Goal: Task Accomplishment & Management: Use online tool/utility

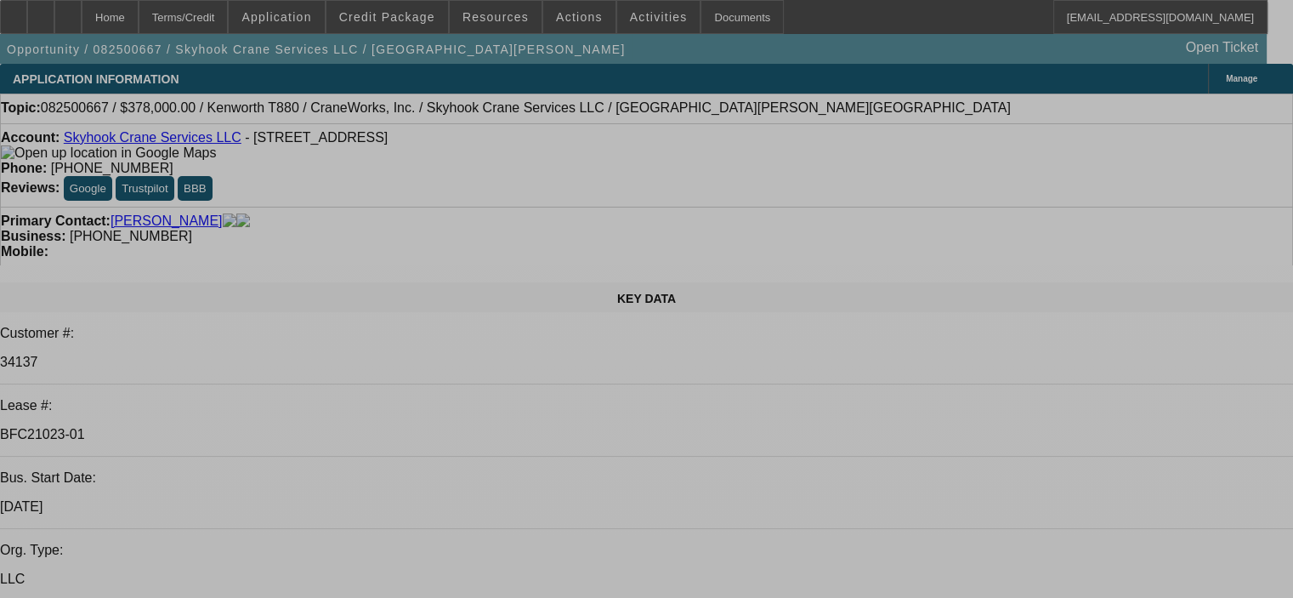
select select "0"
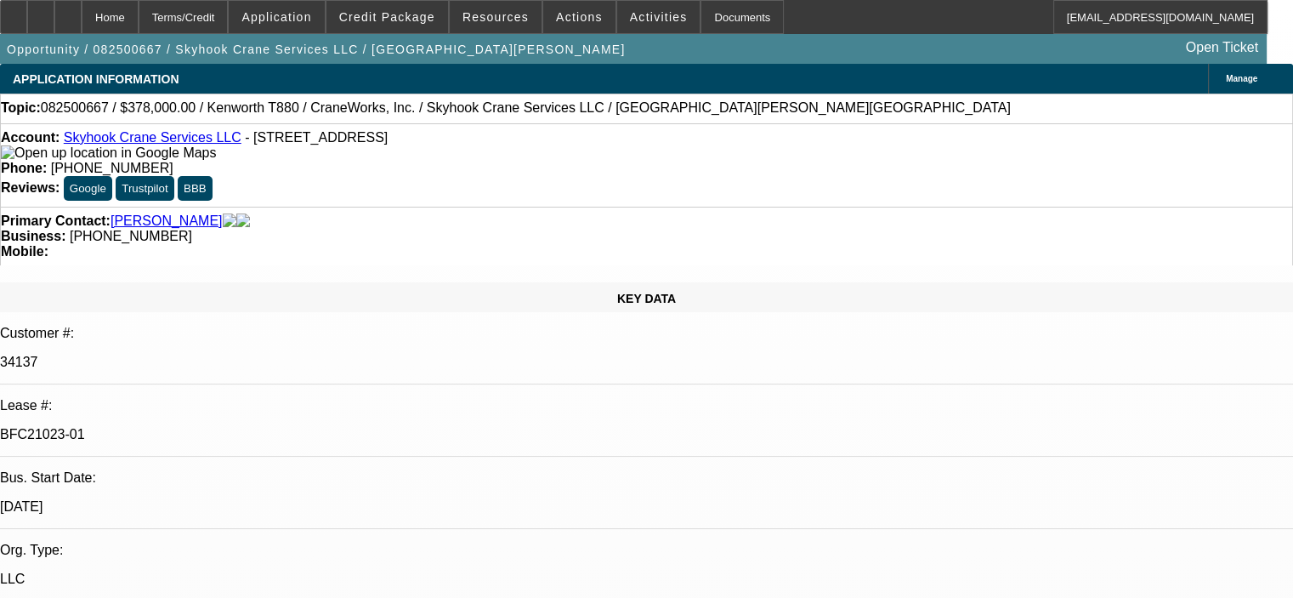
select select "2"
select select "0"
select select "6"
select select "0"
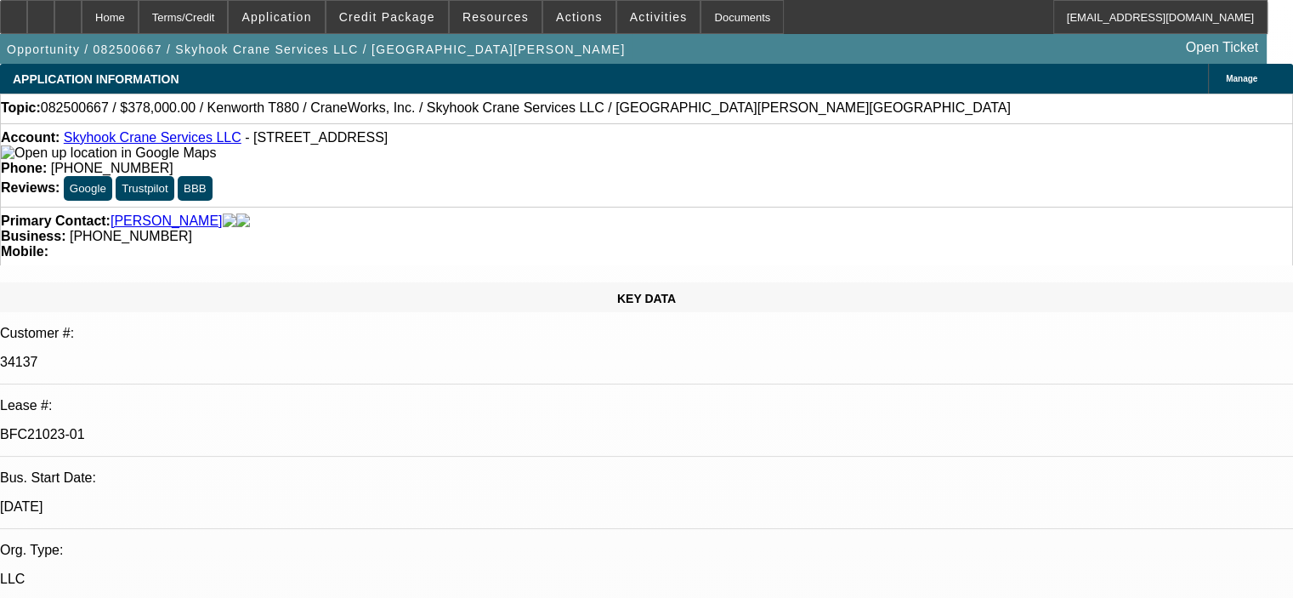
select select "2"
select select "0"
select select "6"
select select "0"
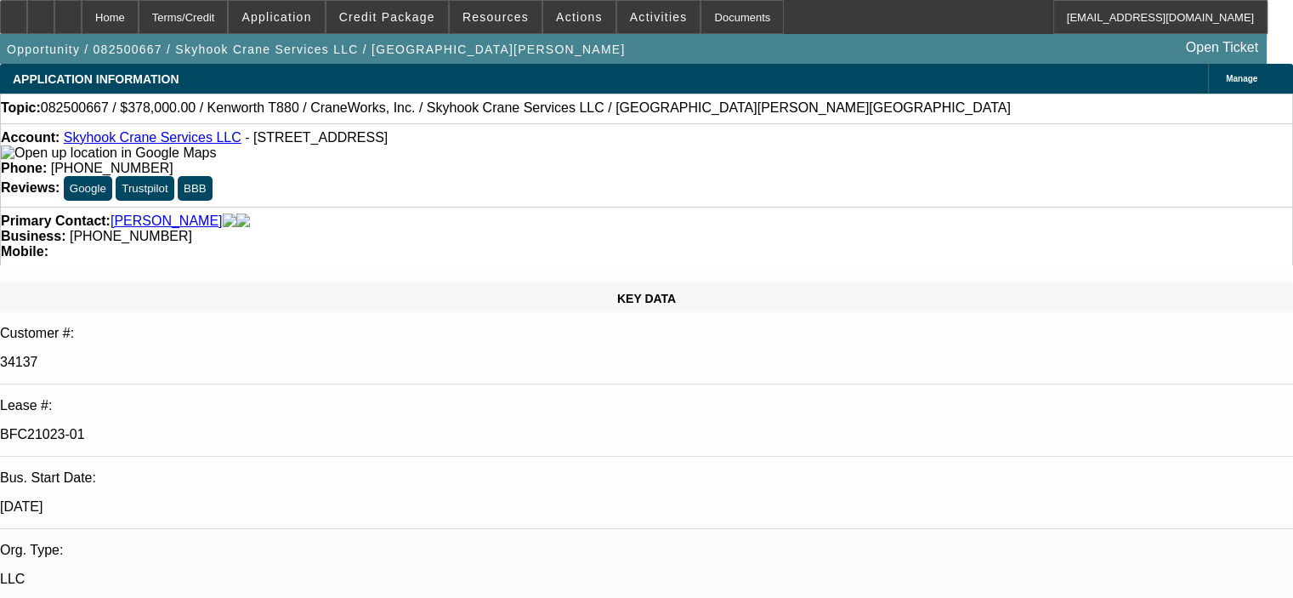
select select "2"
select select "0"
select select "6"
select select "0"
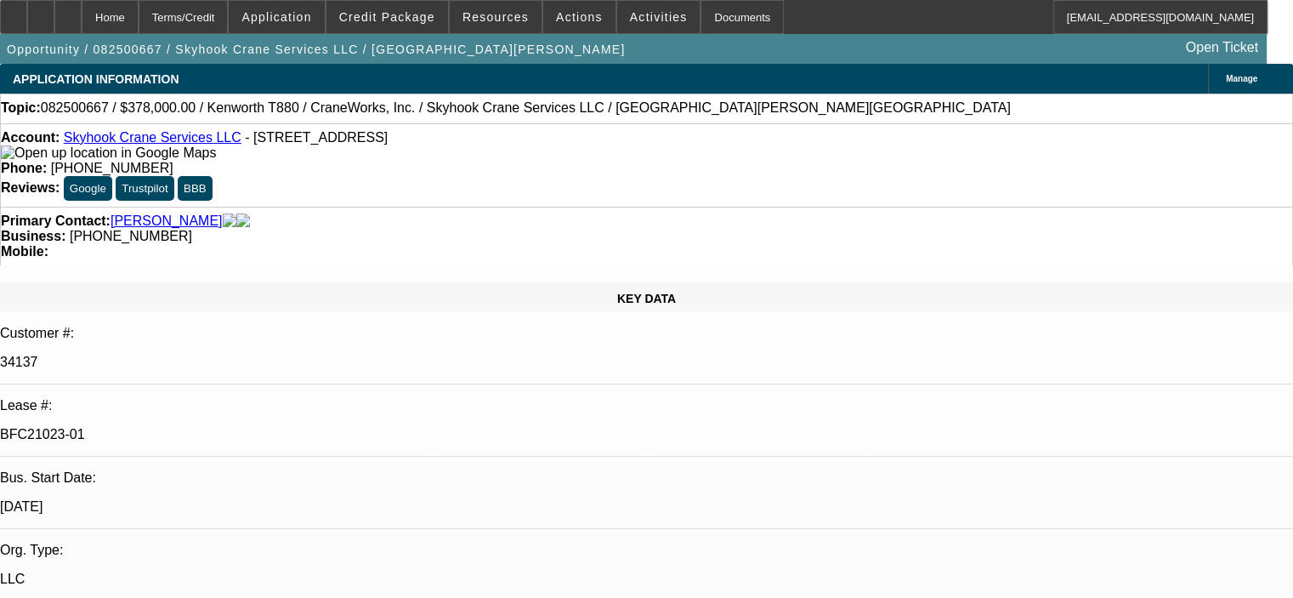
select select "2"
select select "0"
select select "6"
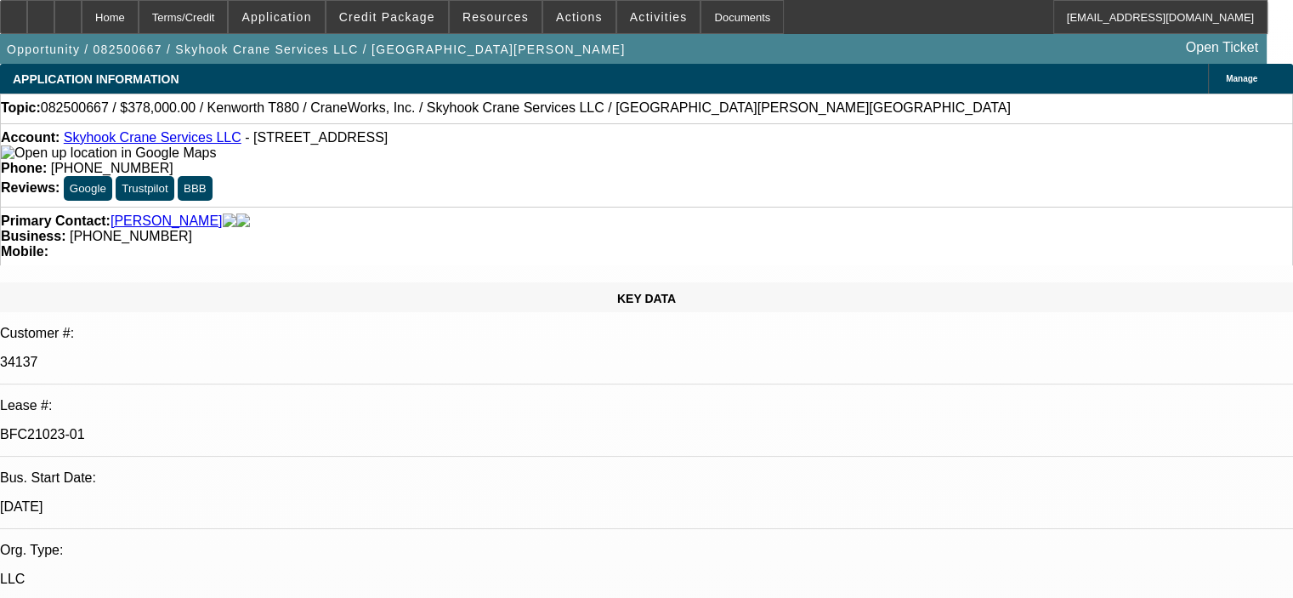
scroll to position [170, 0]
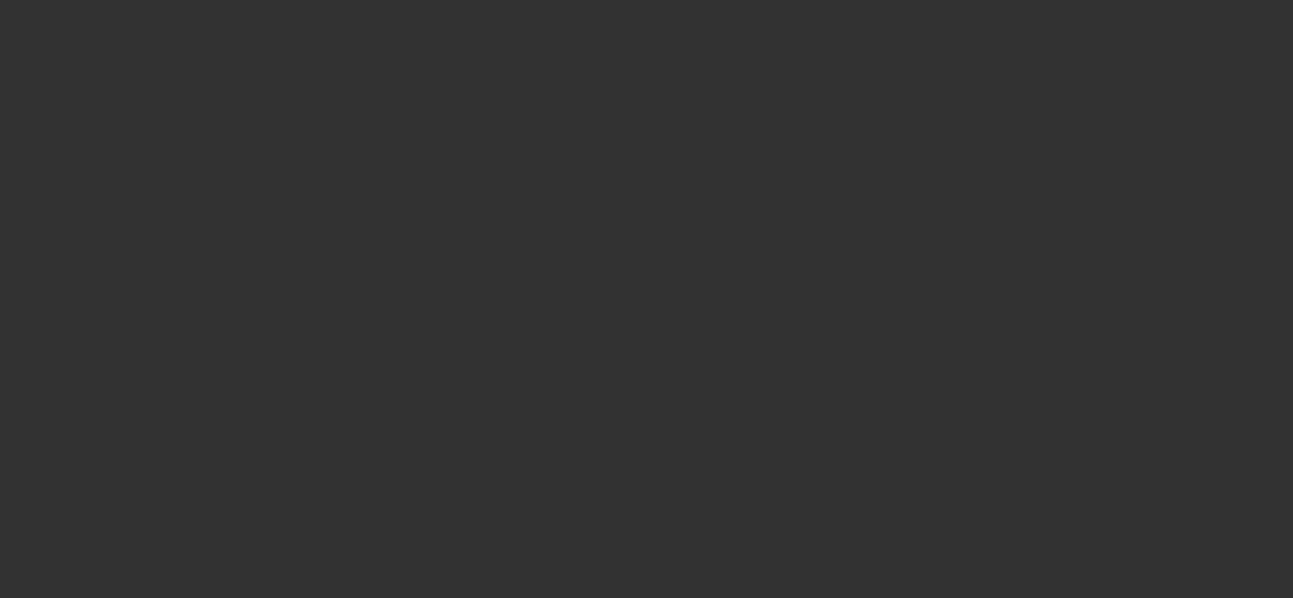
select select "0"
select select "6"
select select "0"
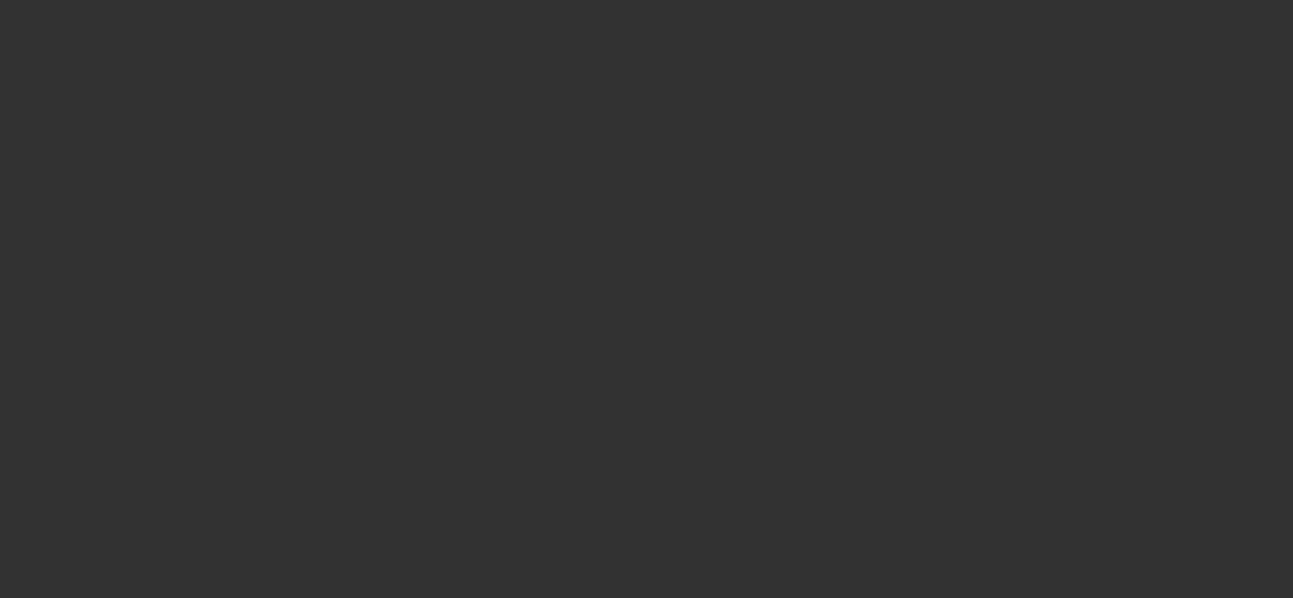
select select "0"
select select "6"
select select "0"
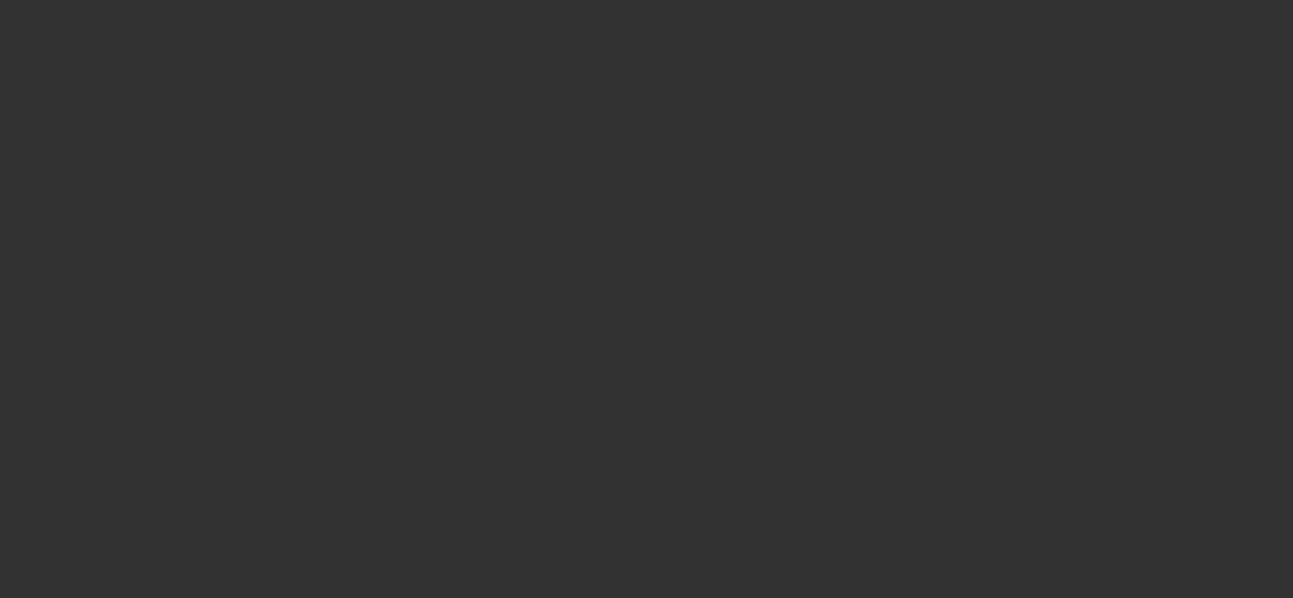
select select "0"
select select "6"
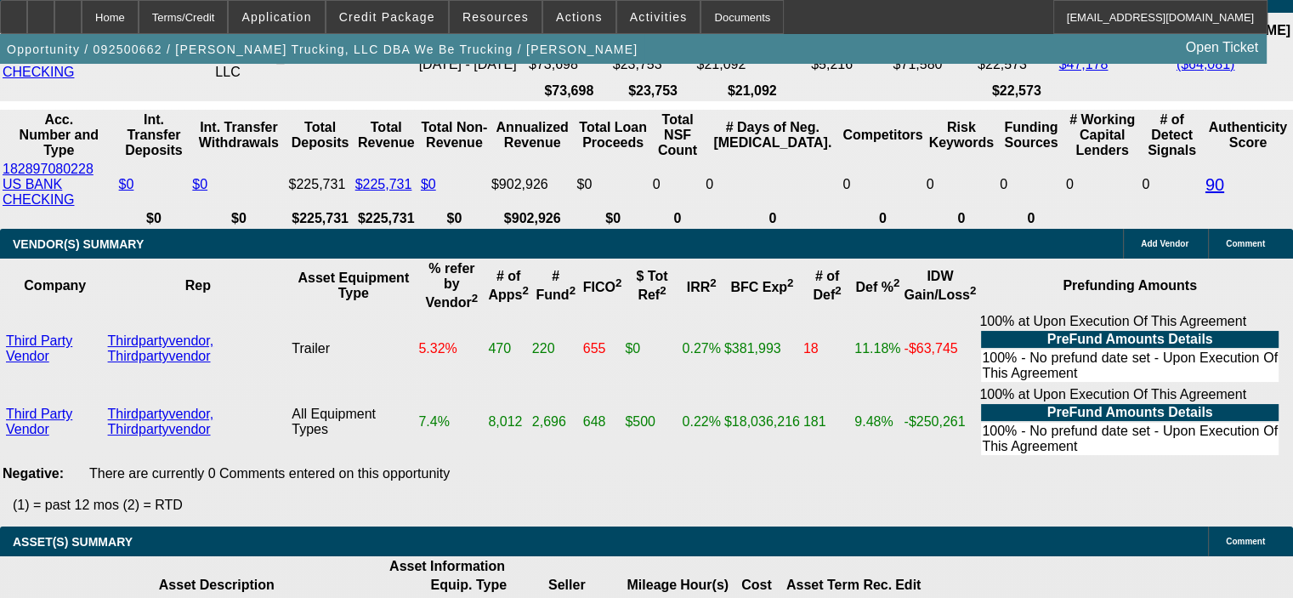
scroll to position [3519, 0]
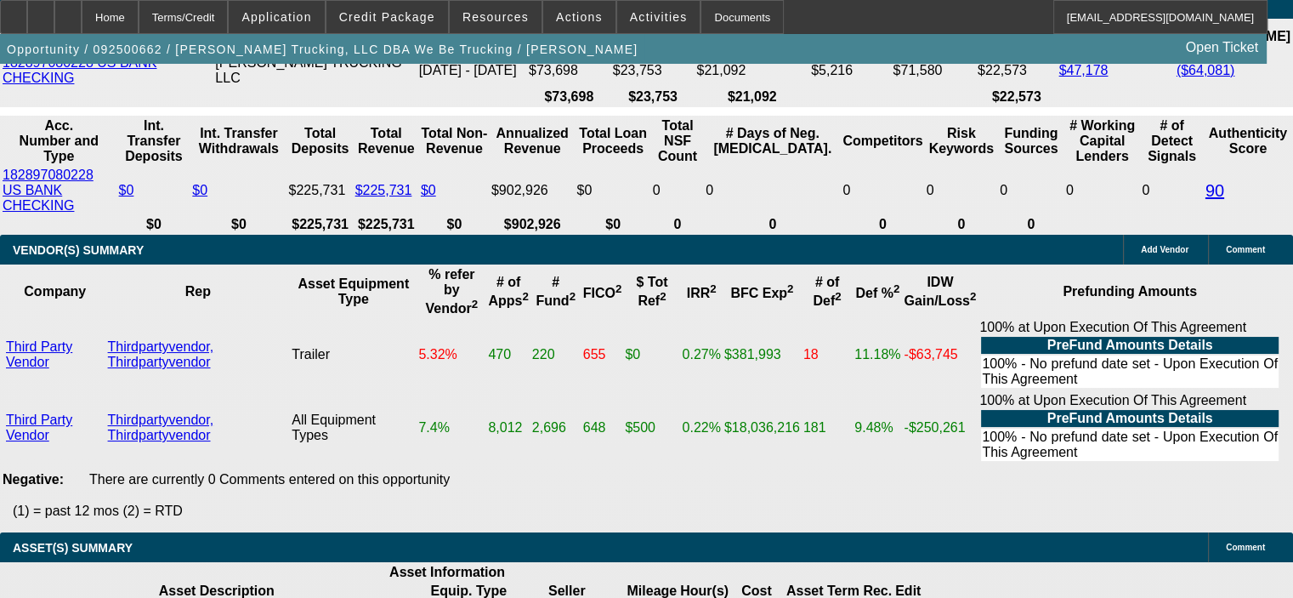
drag, startPoint x: 323, startPoint y: 217, endPoint x: 389, endPoint y: 217, distance: 66.3
type input "UNKNOWN"
type input "12."
type input "$1,053.35"
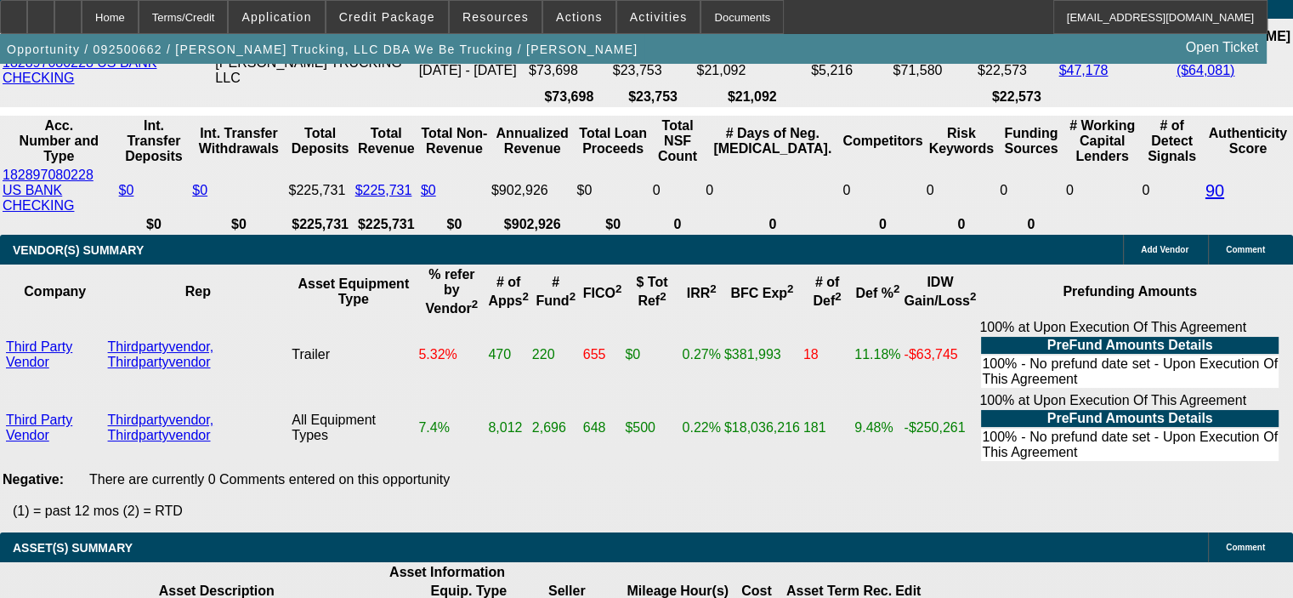
type input "12.9"
type input "$1,071.12"
type input "12.9"
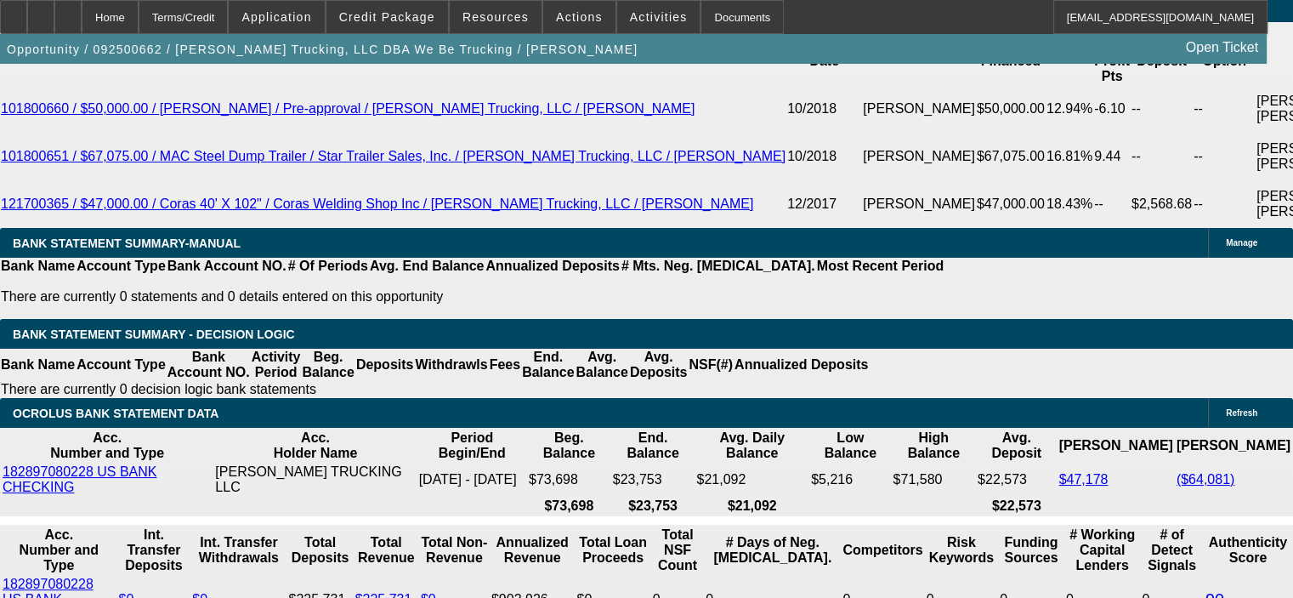
scroll to position [3094, 0]
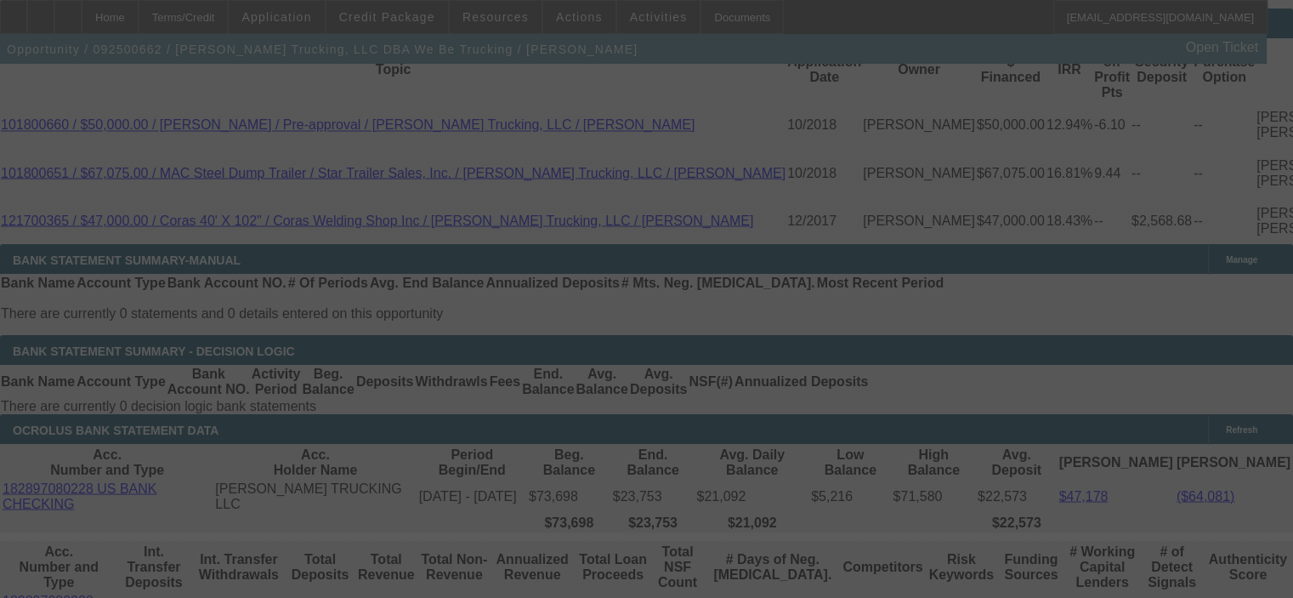
select select "0"
select select "6"
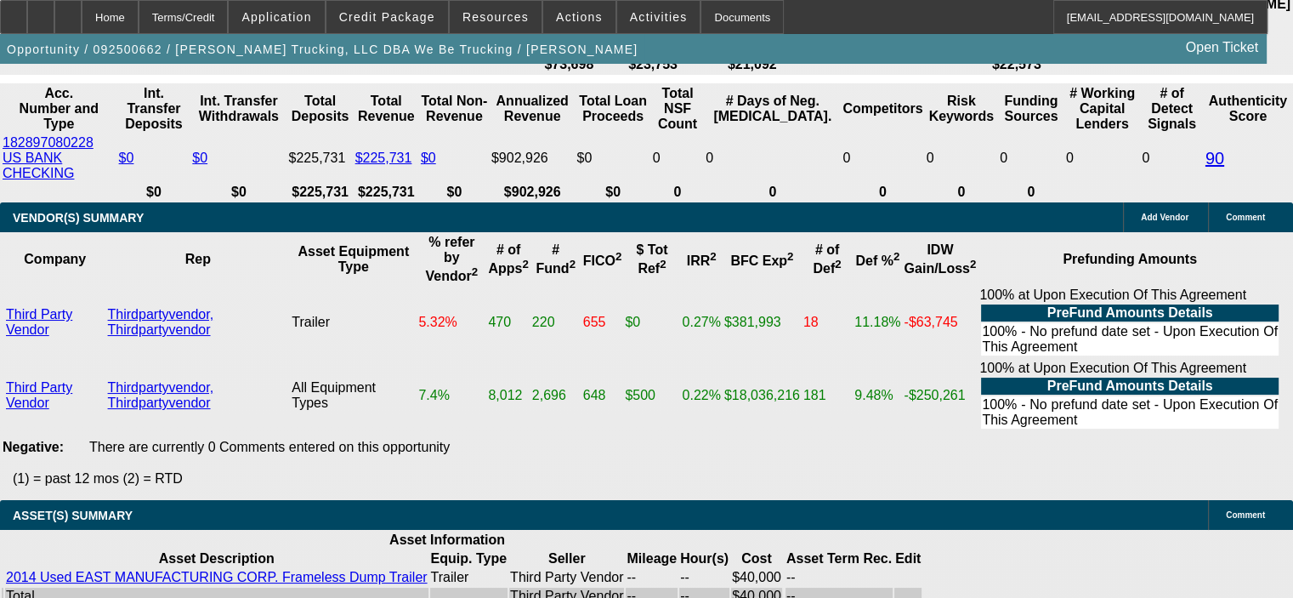
scroll to position [3607, 0]
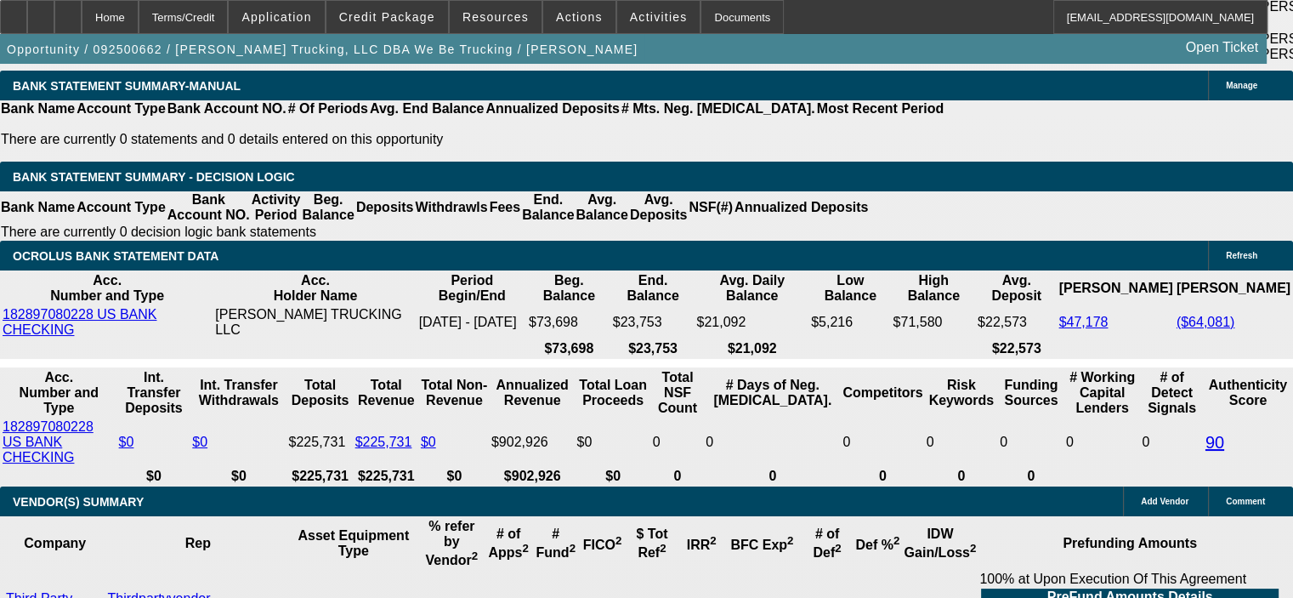
scroll to position [3182, 0]
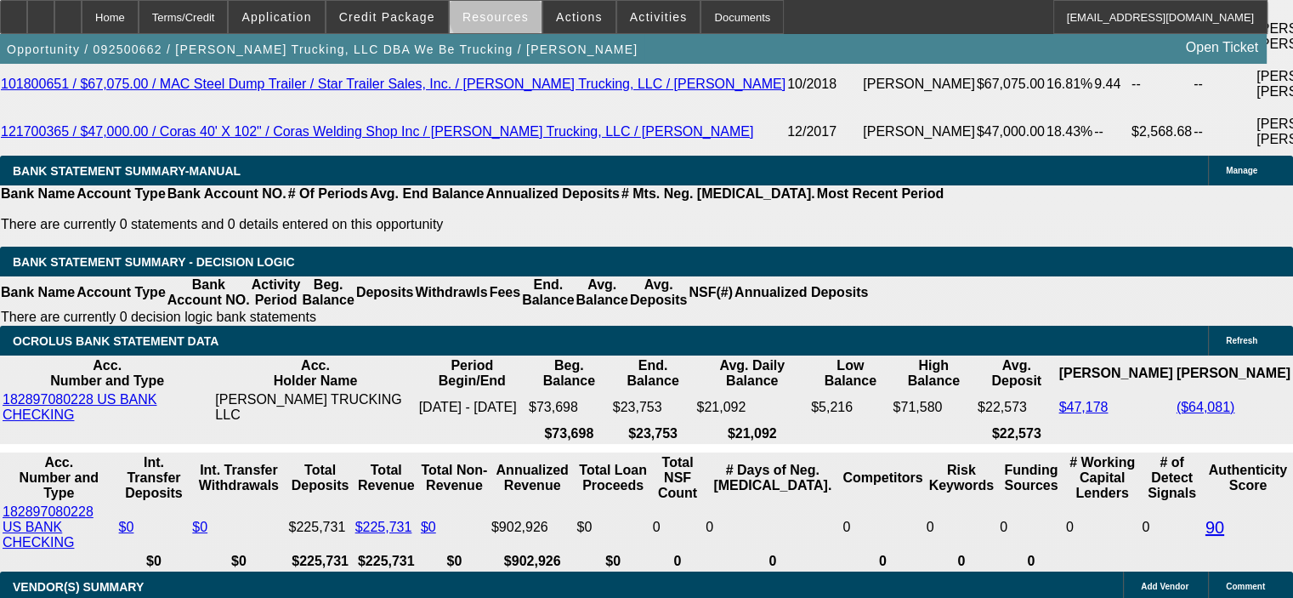
click at [505, 12] on span "Resources" at bounding box center [495, 17] width 66 height 14
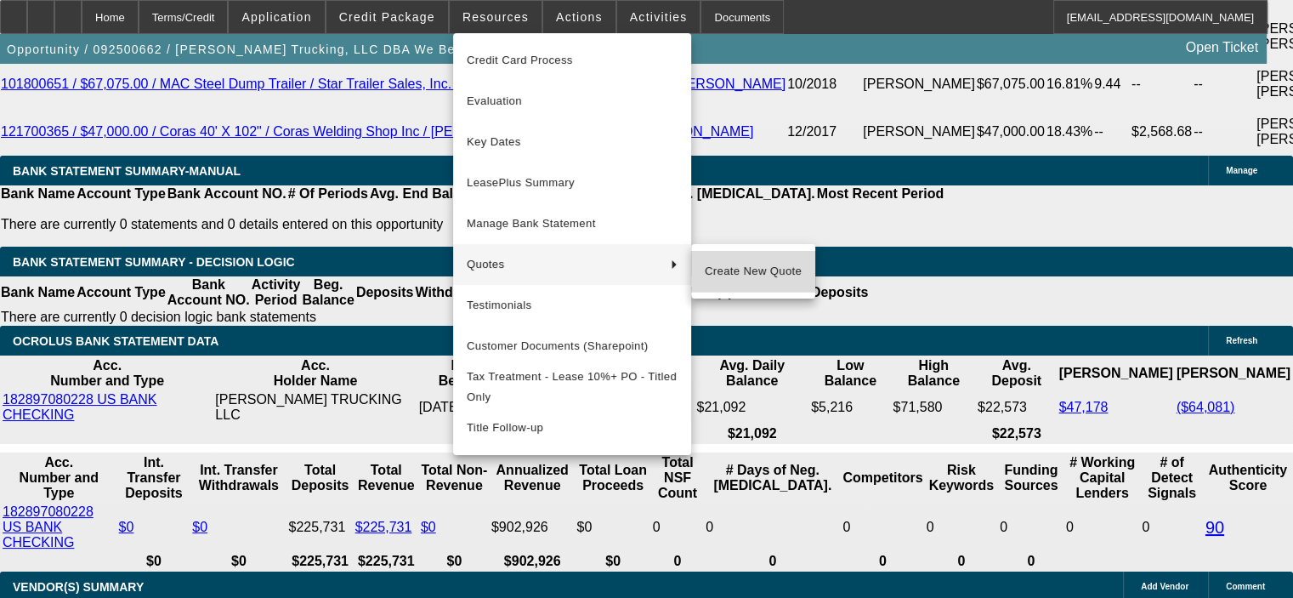
click at [745, 270] on span "Create New Quote" at bounding box center [753, 271] width 97 height 20
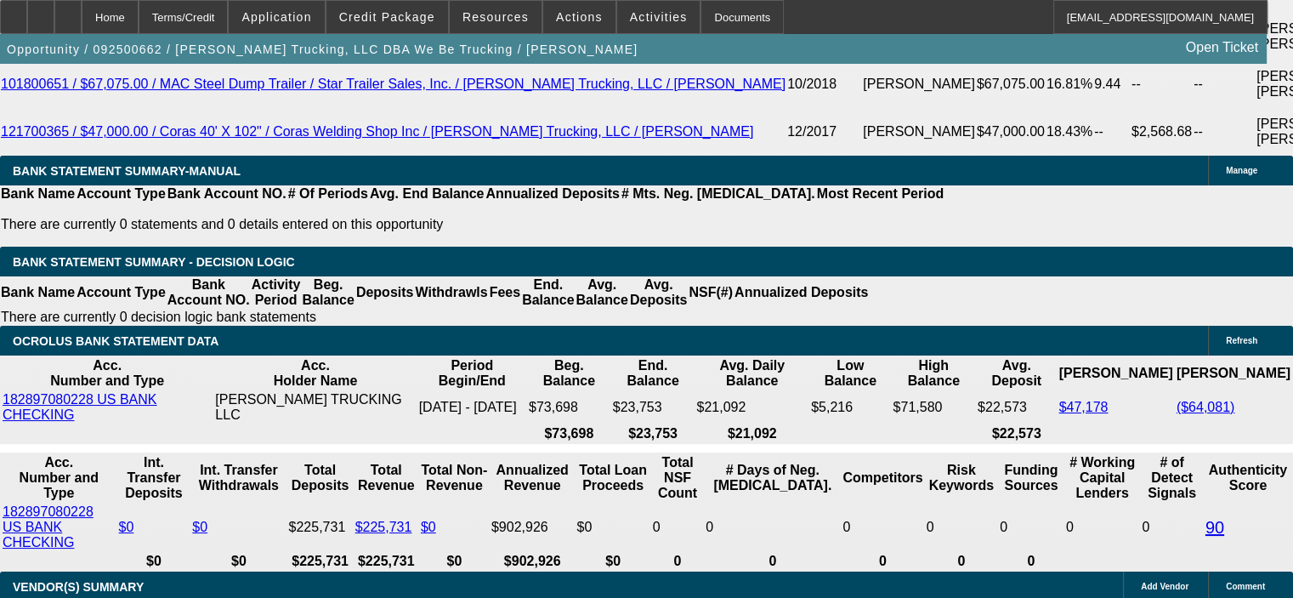
scroll to position [2927, 0]
